Goal: Use online tool/utility: Utilize a website feature to perform a specific function

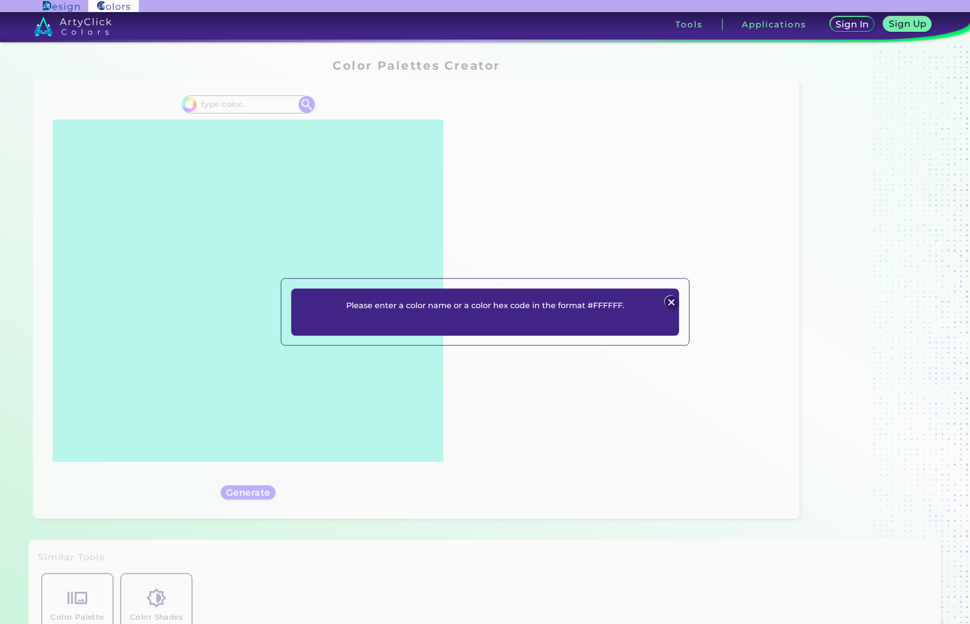
click at [261, 105] on div "Please enter a color name or a color hex code in the format #FFFFFF. Plans Sign…" at bounding box center [485, 312] width 970 height 624
click at [671, 303] on img at bounding box center [671, 302] width 13 height 13
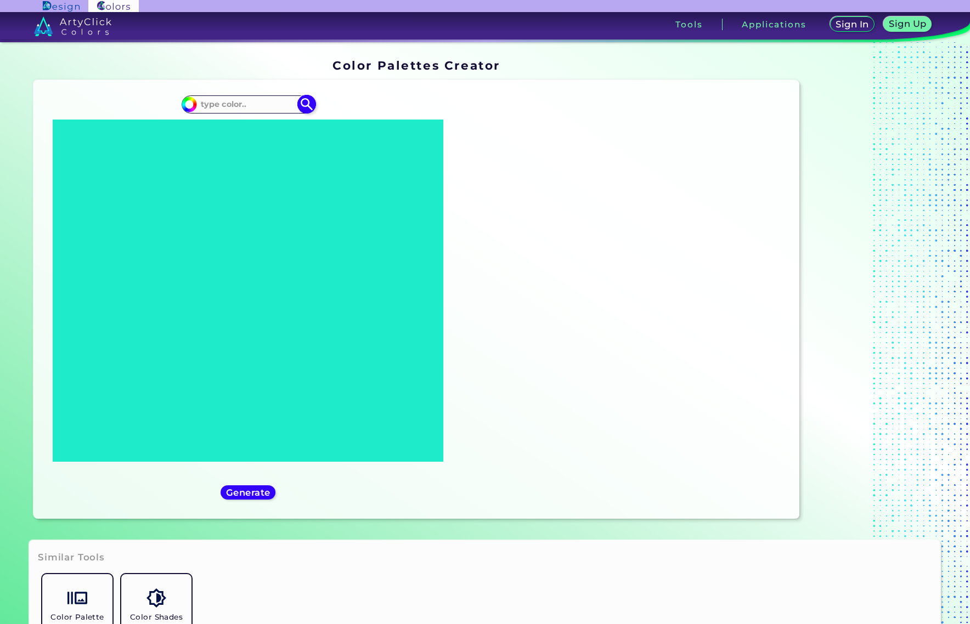
click at [270, 104] on input at bounding box center [248, 104] width 102 height 15
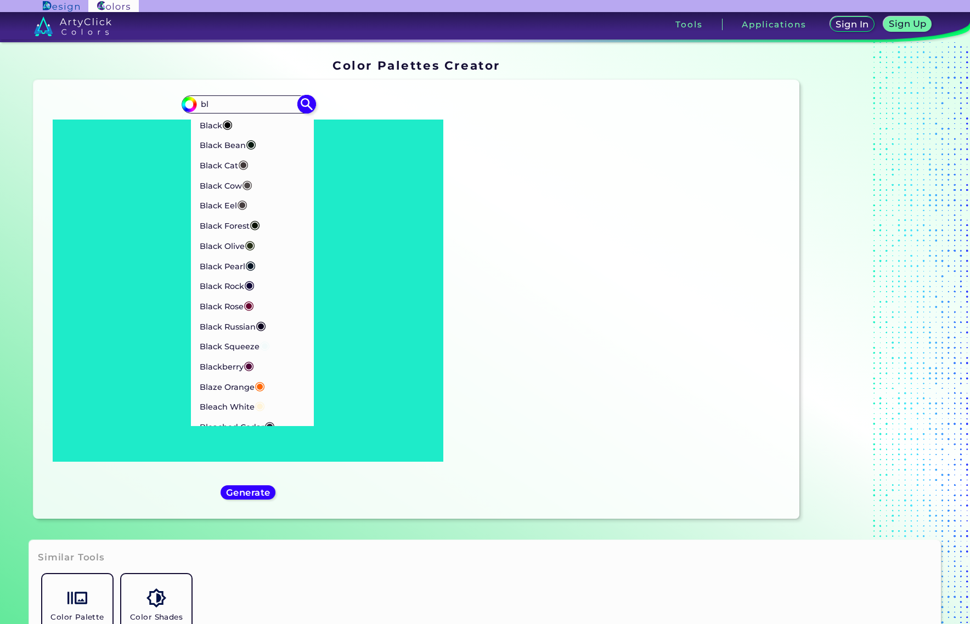
type input "b"
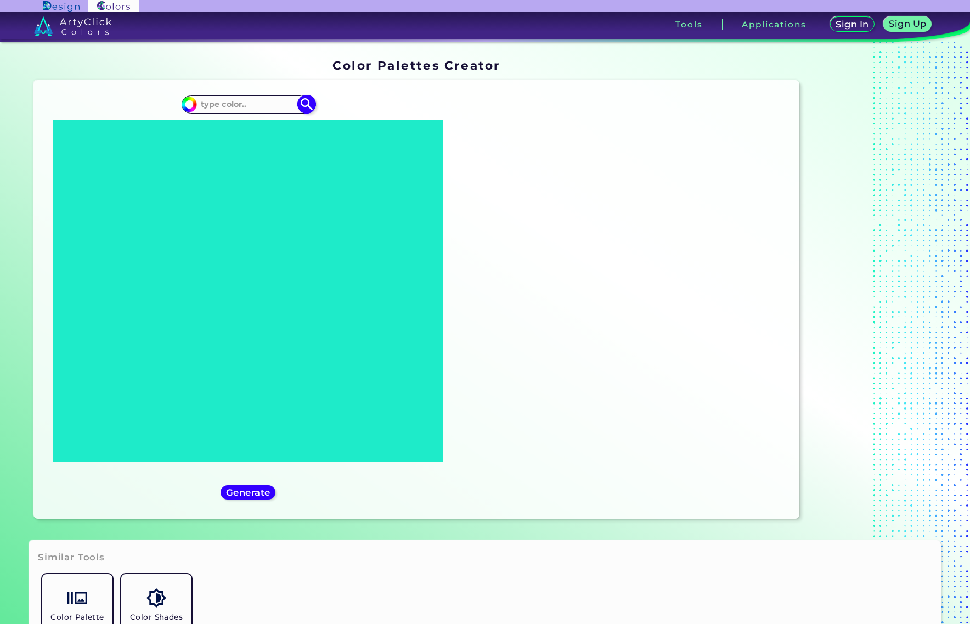
click at [188, 100] on input "#000000" at bounding box center [188, 103] width 14 height 14
type input "#2f84f4"
type input "#2F84F4"
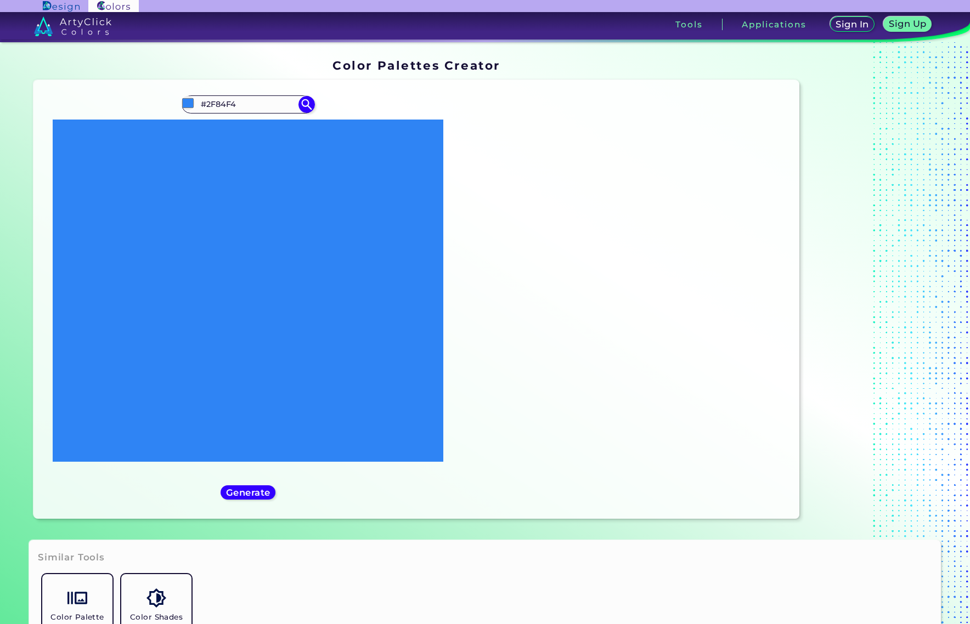
click at [314, 114] on div "#2f84f4 #2F84F4" at bounding box center [247, 299] width 411 height 421
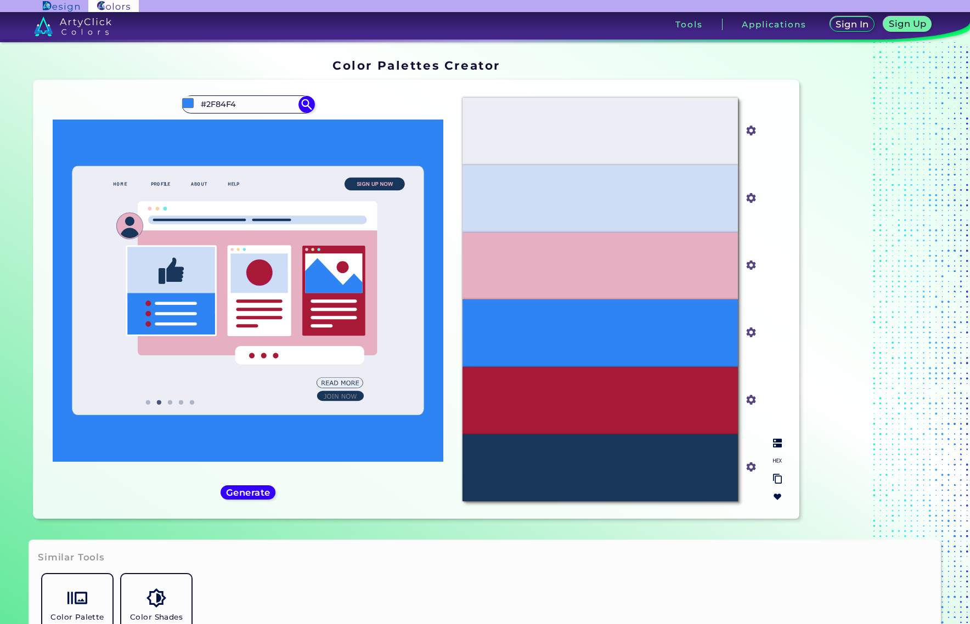
click at [510, 197] on div "#CEDDF6" at bounding box center [599, 198] width 275 height 67
click at [619, 201] on div "#CEDDF6" at bounding box center [599, 198] width 275 height 67
click at [247, 494] on h5 "Generate" at bounding box center [248, 493] width 40 height 8
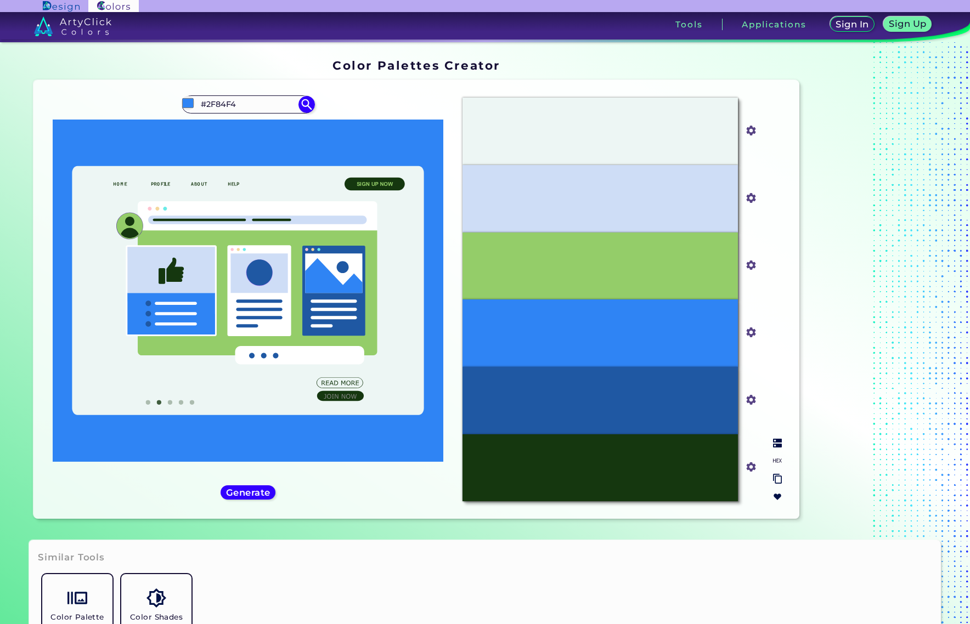
click at [574, 188] on div "#CEDDF6" at bounding box center [599, 198] width 275 height 67
click at [746, 197] on input "#ceddf6" at bounding box center [749, 197] width 14 height 14
click at [389, 568] on div "Similar Tools Color Palette From Image Color Shades Finder" at bounding box center [485, 598] width 912 height 117
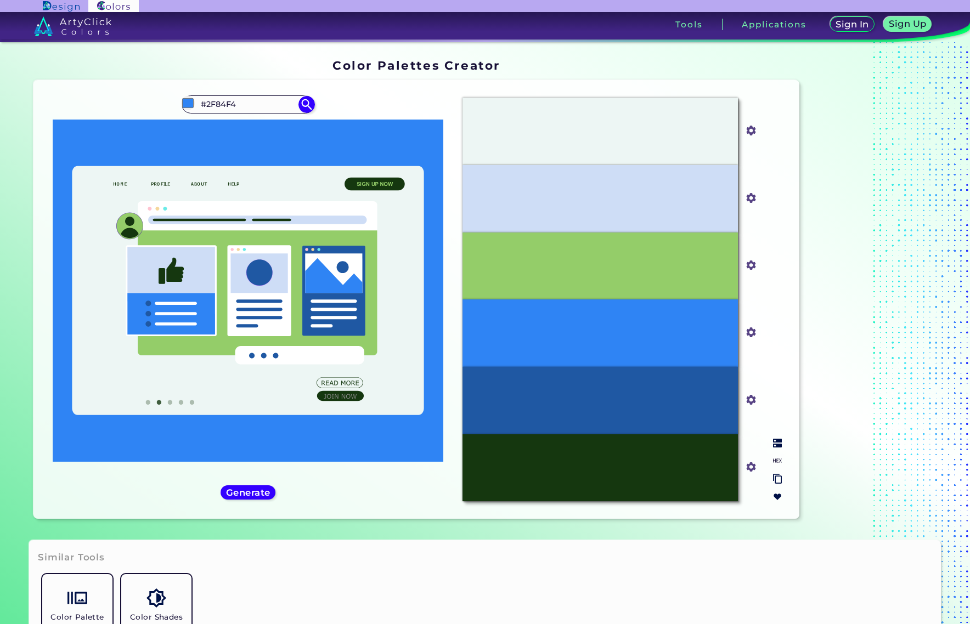
click at [515, 144] on div "#EDF6F4" at bounding box center [599, 131] width 275 height 67
click at [516, 185] on div "#CEDDF6" at bounding box center [599, 198] width 275 height 67
click at [620, 203] on div "#CEDDF6" at bounding box center [599, 198] width 275 height 67
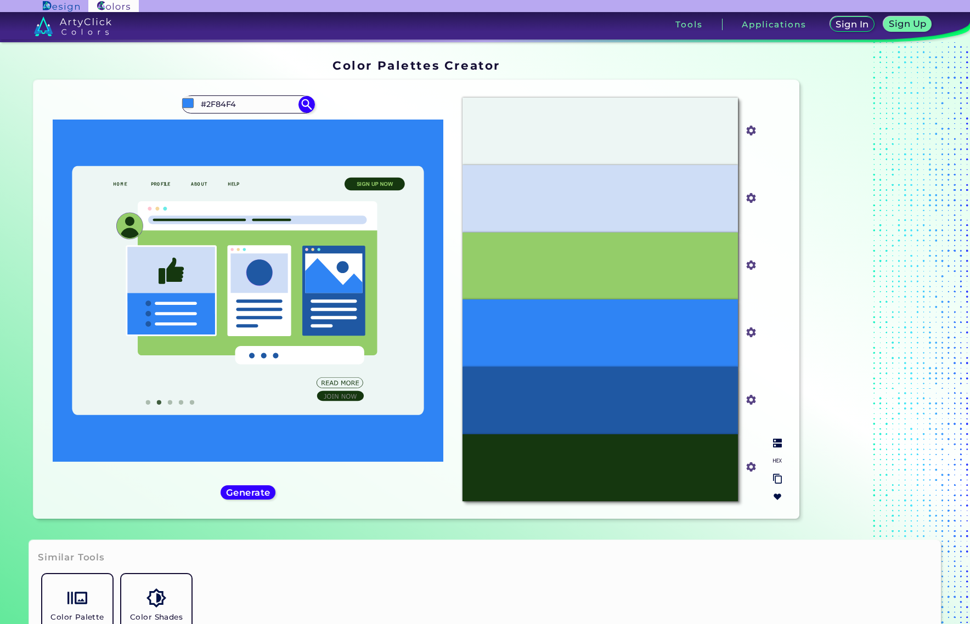
click at [620, 203] on div "#CEDDF6" at bounding box center [599, 198] width 275 height 67
click at [242, 103] on input "#2F84F4" at bounding box center [248, 104] width 102 height 15
